Goal: Information Seeking & Learning: Learn about a topic

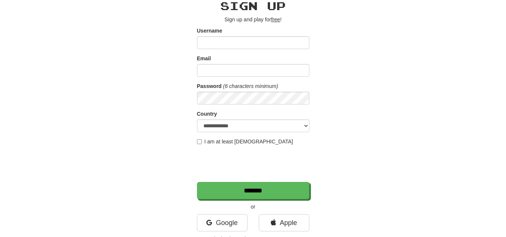
scroll to position [36, 0]
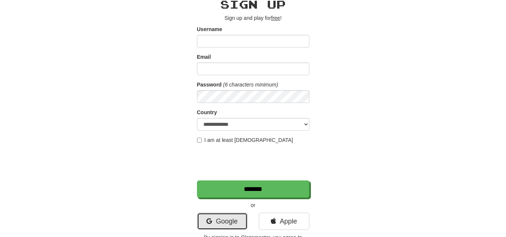
click at [229, 222] on link "Google" at bounding box center [222, 221] width 51 height 17
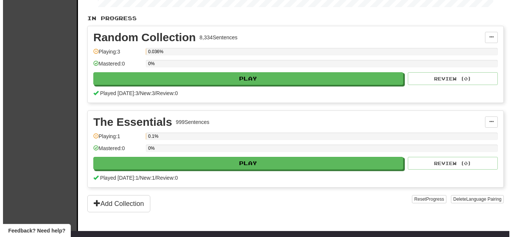
scroll to position [164, 0]
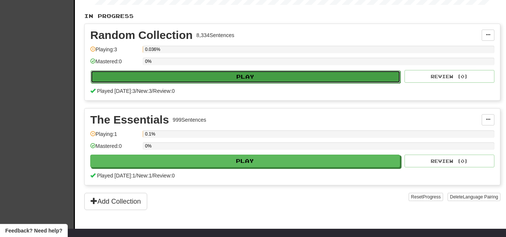
click at [234, 80] on button "Play" at bounding box center [246, 76] width 310 height 13
select select "**"
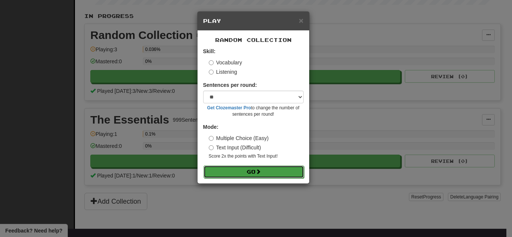
click at [238, 170] on button "Go" at bounding box center [253, 172] width 100 height 13
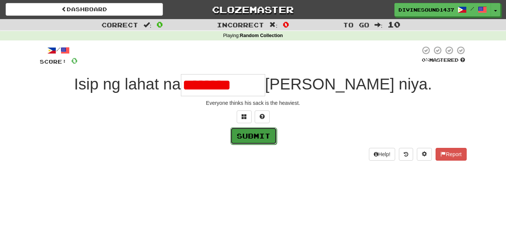
click at [262, 133] on button "Submit" at bounding box center [253, 135] width 46 height 17
type input "**********"
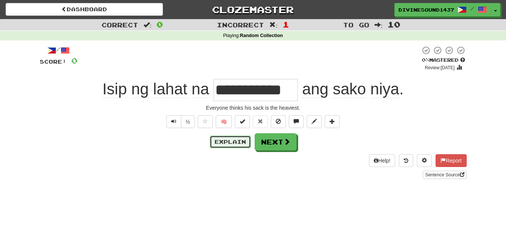
click at [221, 140] on button "Explain" at bounding box center [230, 142] width 41 height 13
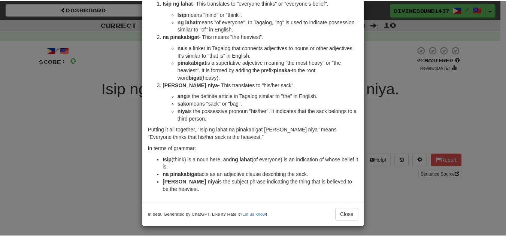
scroll to position [58, 0]
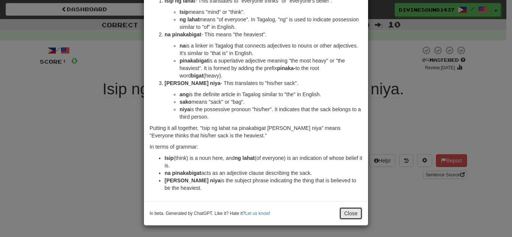
click at [346, 215] on button "Close" at bounding box center [350, 213] width 23 height 13
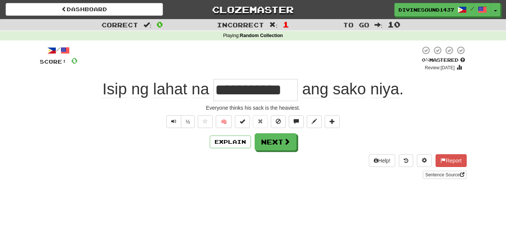
click at [133, 1] on div "Dashboard Clozemaster DivineSound1437 / Toggle Dropdown Dashboard Leaderboard A…" at bounding box center [253, 8] width 506 height 16
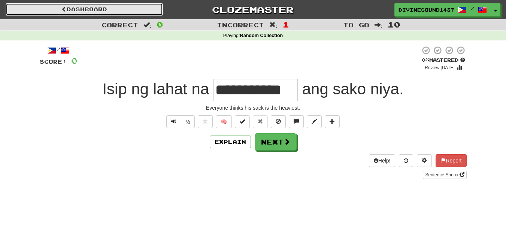
click at [117, 7] on link "Dashboard" at bounding box center [84, 9] width 157 height 13
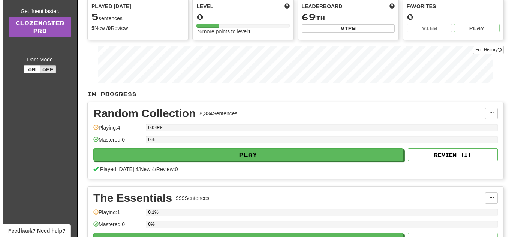
scroll to position [169, 0]
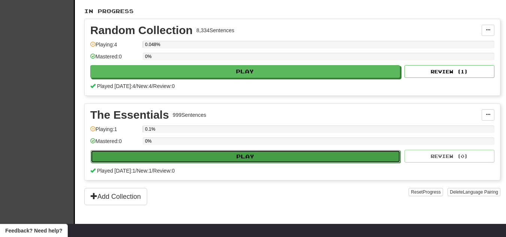
click at [228, 161] on button "Play" at bounding box center [246, 156] width 310 height 13
select select "**"
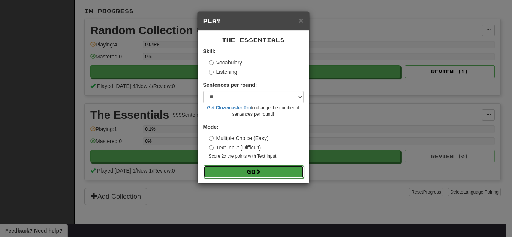
click at [253, 177] on button "Go" at bounding box center [253, 172] width 100 height 13
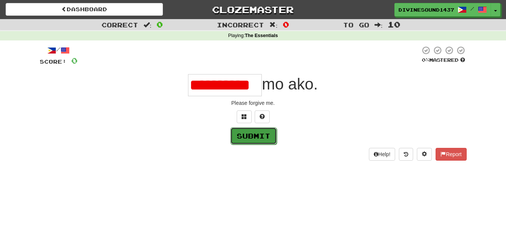
click at [249, 134] on button "Submit" at bounding box center [253, 135] width 46 height 17
type input "*********"
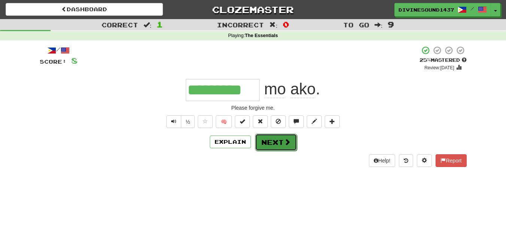
click at [265, 147] on button "Next" at bounding box center [276, 142] width 42 height 17
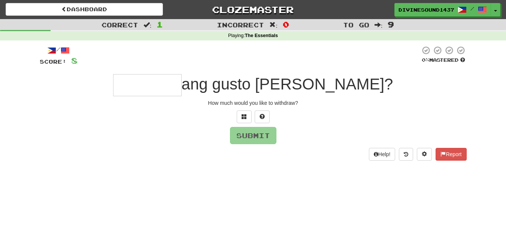
type input "*"
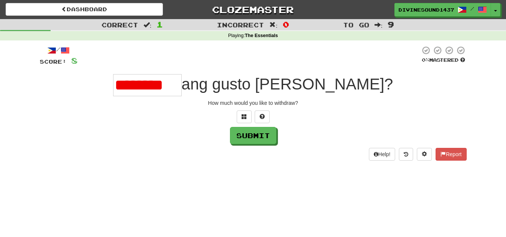
scroll to position [0, 3]
type input "*******"
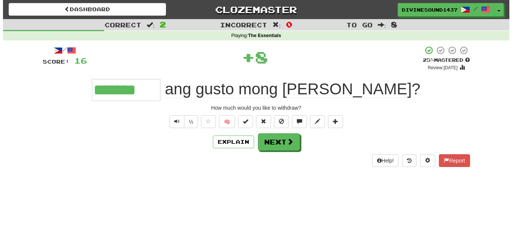
scroll to position [0, 0]
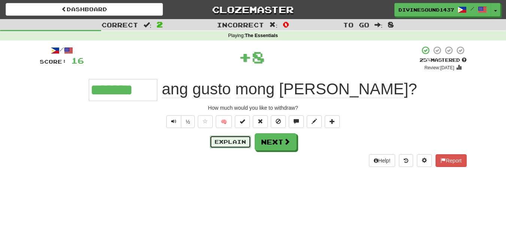
click at [215, 140] on button "Explain" at bounding box center [230, 142] width 41 height 13
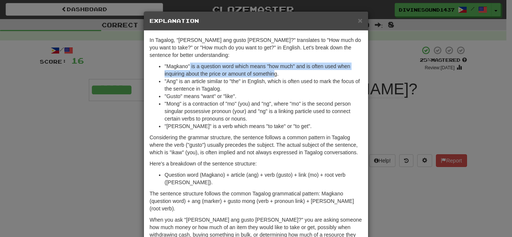
drag, startPoint x: 187, startPoint y: 69, endPoint x: 273, endPoint y: 77, distance: 87.3
click at [273, 77] on li ""Magkano" is a question word which means "how much" and is often used when inqu…" at bounding box center [263, 70] width 198 height 15
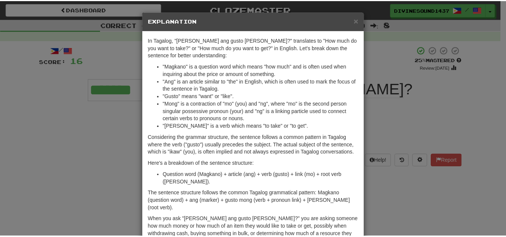
scroll to position [39, 0]
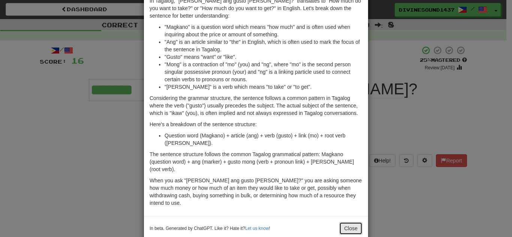
click at [350, 222] on button "Close" at bounding box center [350, 228] width 23 height 13
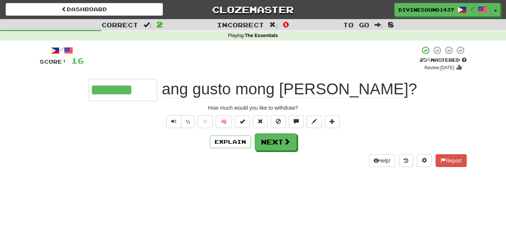
click at [24, 3] on div "Dashboard Clozemaster DivineSound1437 / Toggle Dropdown Dashboard Leaderboard A…" at bounding box center [253, 8] width 506 height 16
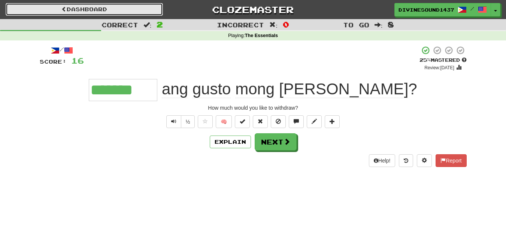
click at [25, 6] on link "Dashboard" at bounding box center [84, 9] width 157 height 13
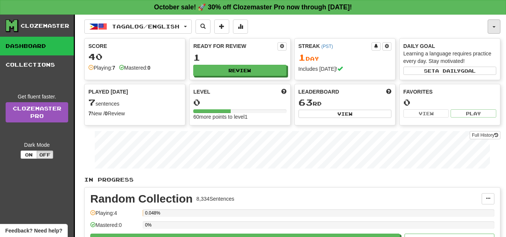
click at [497, 31] on button "button" at bounding box center [494, 26] width 13 height 14
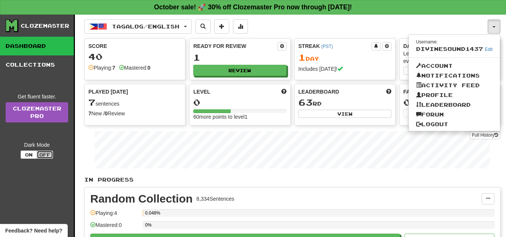
click at [45, 154] on button "Off" at bounding box center [45, 155] width 16 height 8
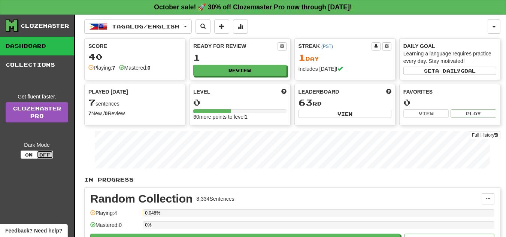
click at [45, 154] on button "Off" at bounding box center [45, 155] width 16 height 8
click at [34, 154] on button "On" at bounding box center [29, 155] width 16 height 8
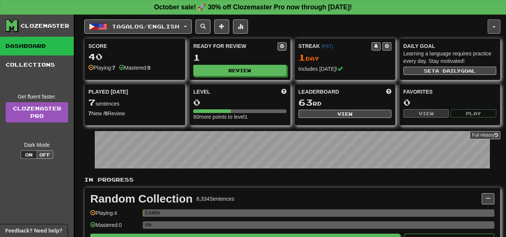
click at [492, 28] on button "button" at bounding box center [494, 26] width 13 height 14
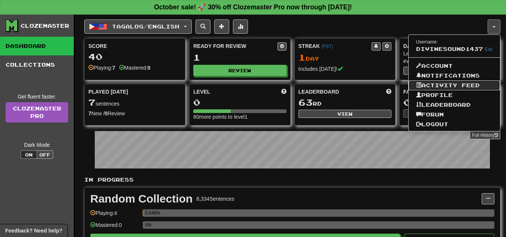
click at [433, 86] on link "Activity Feed" at bounding box center [455, 86] width 92 height 10
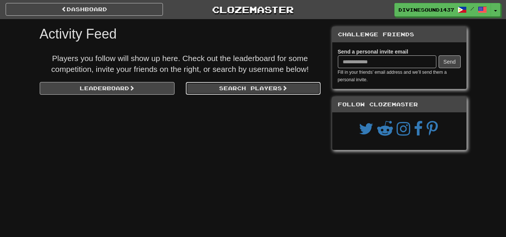
click at [236, 90] on link "Search Players" at bounding box center [253, 88] width 135 height 13
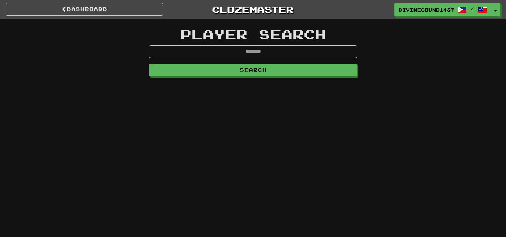
click at [260, 59] on form "Search" at bounding box center [253, 60] width 208 height 31
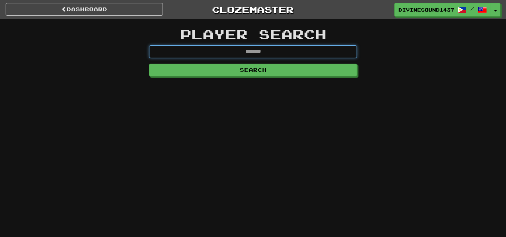
click at [257, 54] on input "text" at bounding box center [253, 51] width 208 height 13
click at [259, 54] on input "text" at bounding box center [253, 51] width 208 height 13
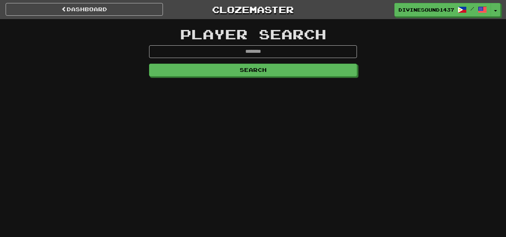
click at [348, 136] on div "dashboard Clozemaster DivineSound1437 / Toggle Dropdown Dashboard Leaderboard A…" at bounding box center [253, 118] width 506 height 237
click at [102, 14] on link "dashboard" at bounding box center [84, 9] width 157 height 13
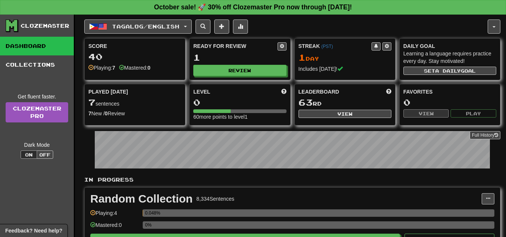
click at [475, 28] on div "Tagalog / English Tagalog / English Streak: 1 Review: 1 Points today: 40 Langua…" at bounding box center [286, 26] width 404 height 14
click at [498, 33] on button "button" at bounding box center [494, 26] width 13 height 14
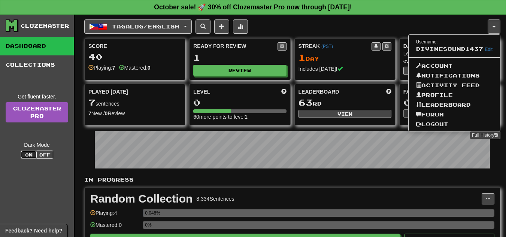
click at [28, 159] on button "On" at bounding box center [29, 155] width 16 height 8
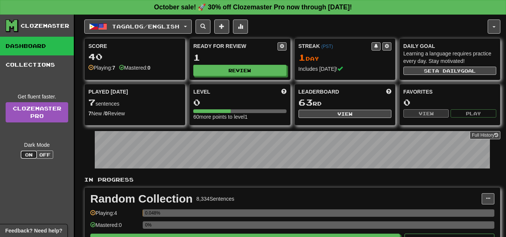
click at [27, 157] on button "On" at bounding box center [29, 155] width 16 height 8
click at [48, 155] on button "Off" at bounding box center [45, 155] width 16 height 8
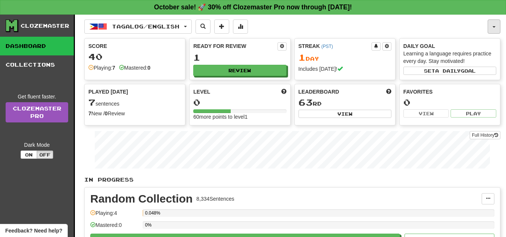
click at [491, 24] on button "button" at bounding box center [494, 26] width 13 height 14
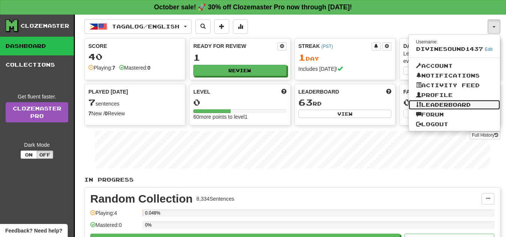
click at [446, 101] on link "Leaderboard" at bounding box center [455, 105] width 92 height 10
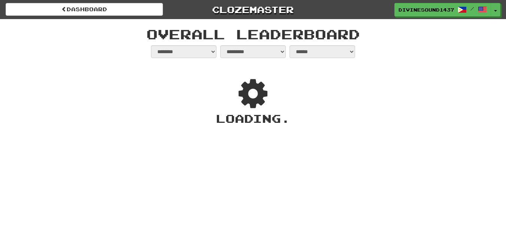
select select "**********"
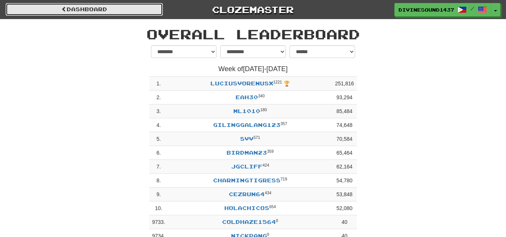
click at [92, 15] on link "dashboard" at bounding box center [84, 9] width 157 height 13
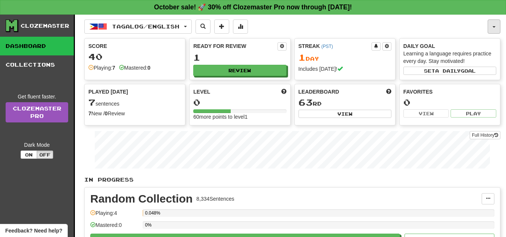
click at [497, 25] on button "button" at bounding box center [494, 26] width 13 height 14
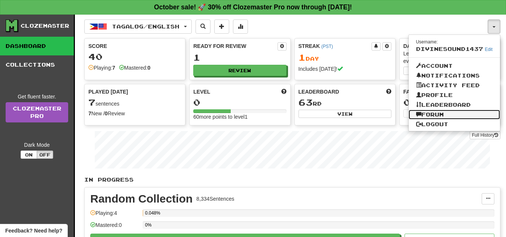
click at [432, 117] on link "Forum" at bounding box center [455, 115] width 92 height 10
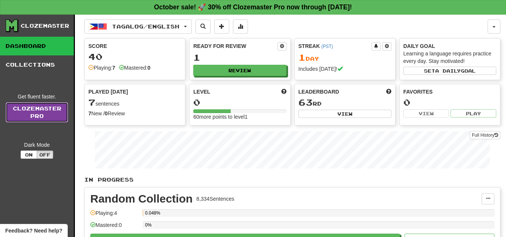
click at [23, 109] on link "Clozemaster Pro" at bounding box center [37, 112] width 63 height 20
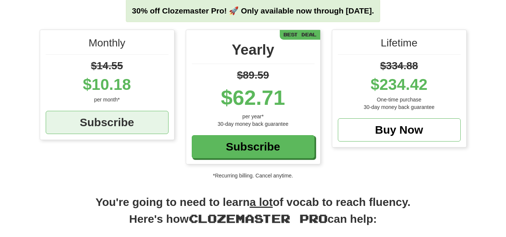
scroll to position [65, 0]
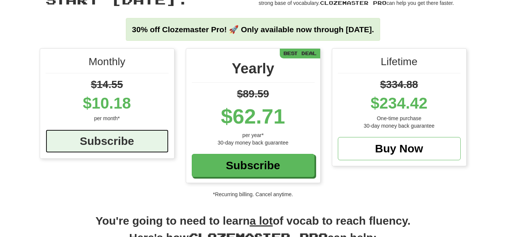
click at [111, 150] on div "Subscribe" at bounding box center [107, 141] width 123 height 23
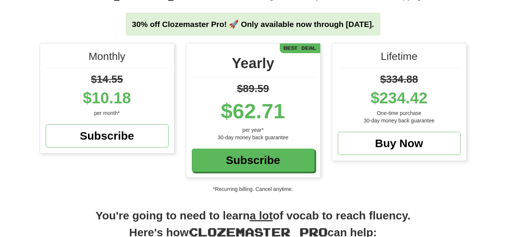
scroll to position [0, 0]
